Goal: Obtain resource: Obtain resource

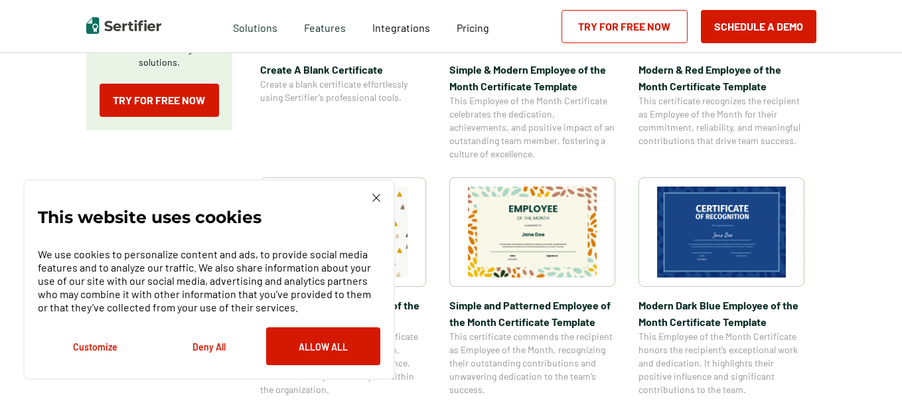
scroll to position [705, 0]
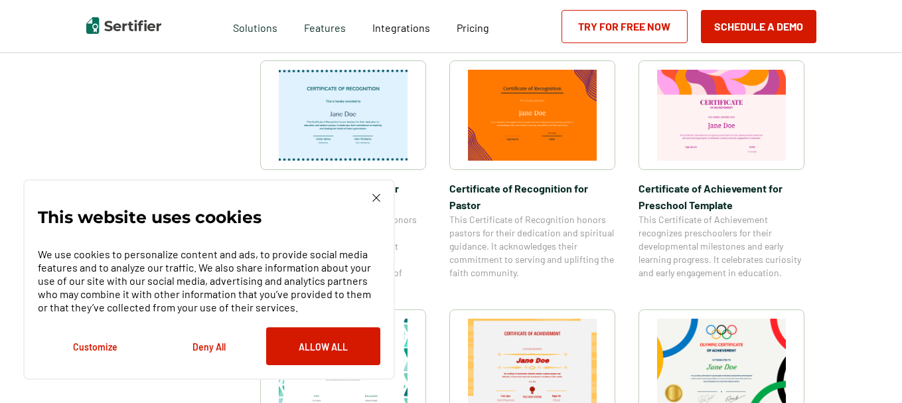
click at [219, 341] on button "Deny All" at bounding box center [209, 346] width 114 height 38
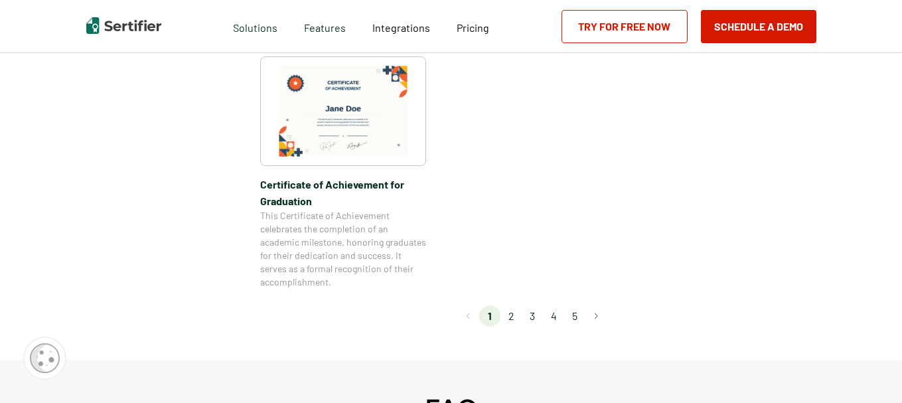
scroll to position [1209, 0]
click at [339, 120] on img at bounding box center [343, 108] width 129 height 91
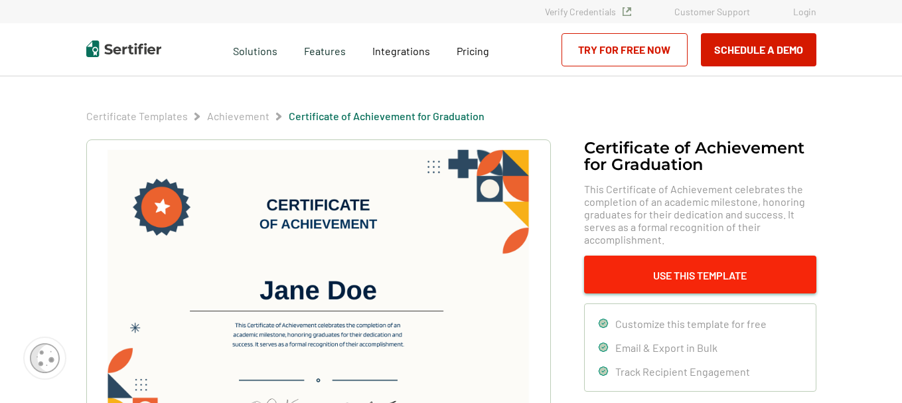
click at [707, 275] on button "Use This Template" at bounding box center [700, 274] width 232 height 38
